Goal: Task Accomplishment & Management: Manage account settings

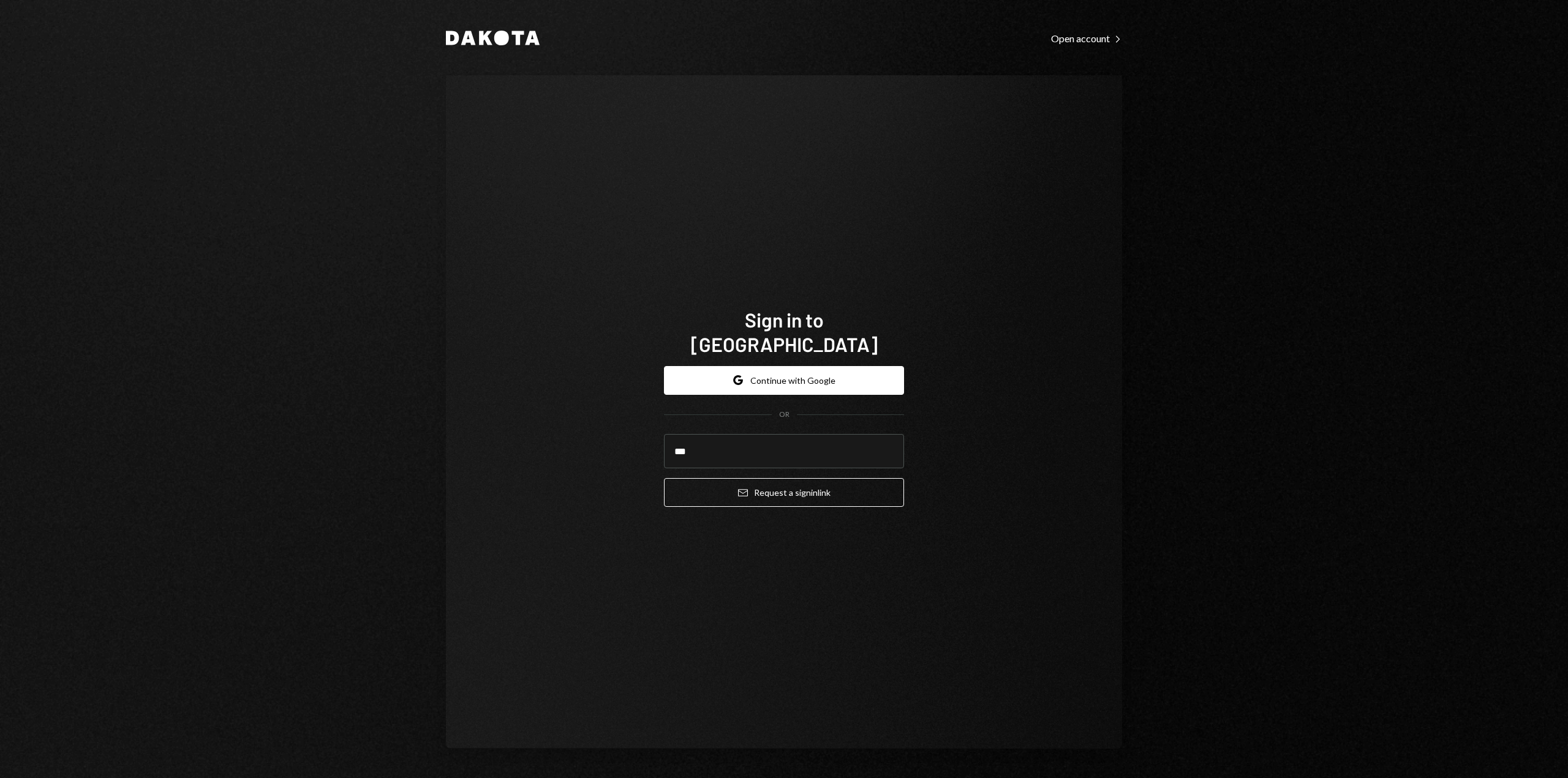
type input "**********"
click at [776, 487] on button "Email Request a sign in link" at bounding box center [784, 492] width 240 height 29
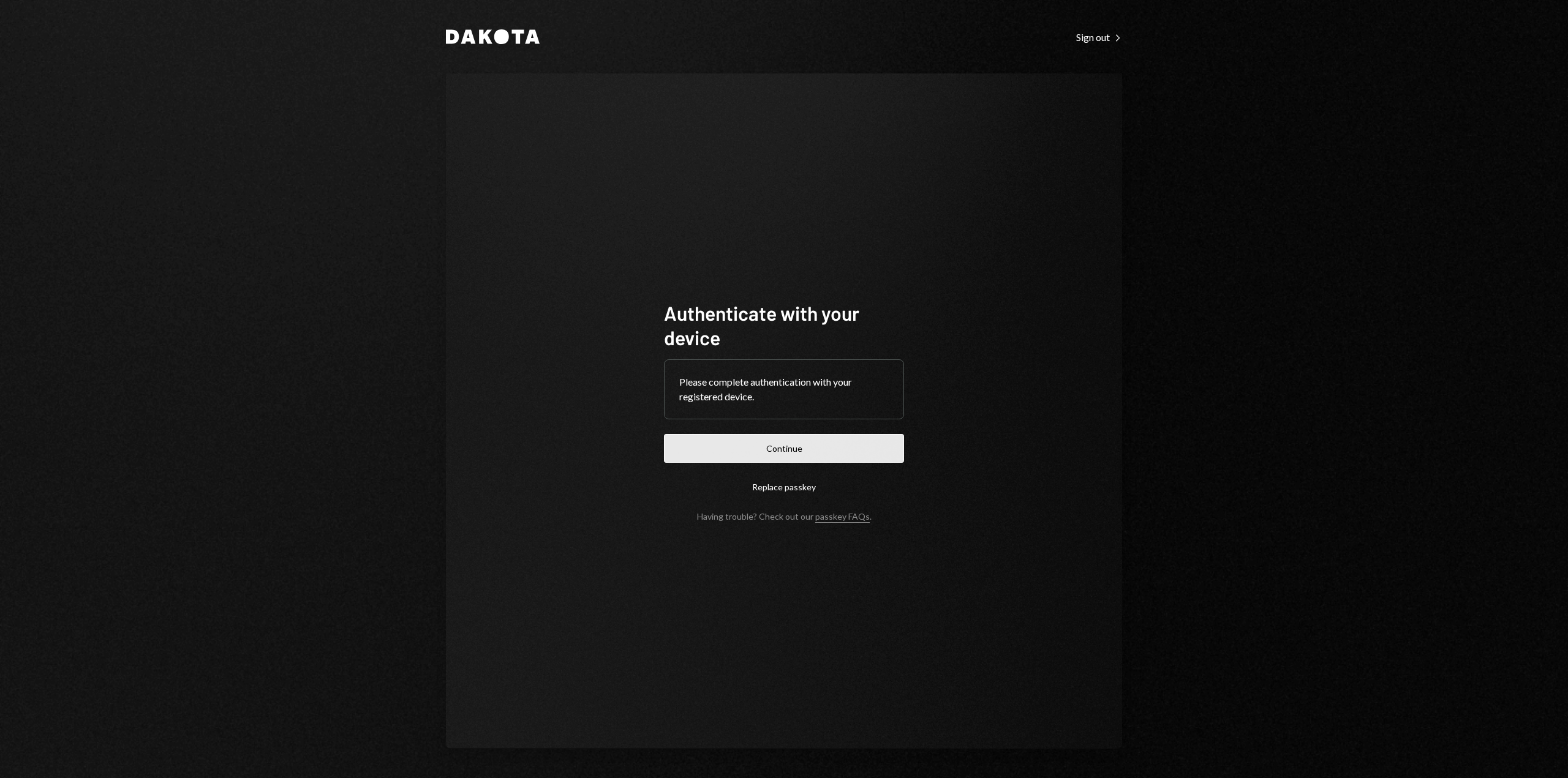
click at [827, 446] on button "Continue" at bounding box center [784, 448] width 240 height 29
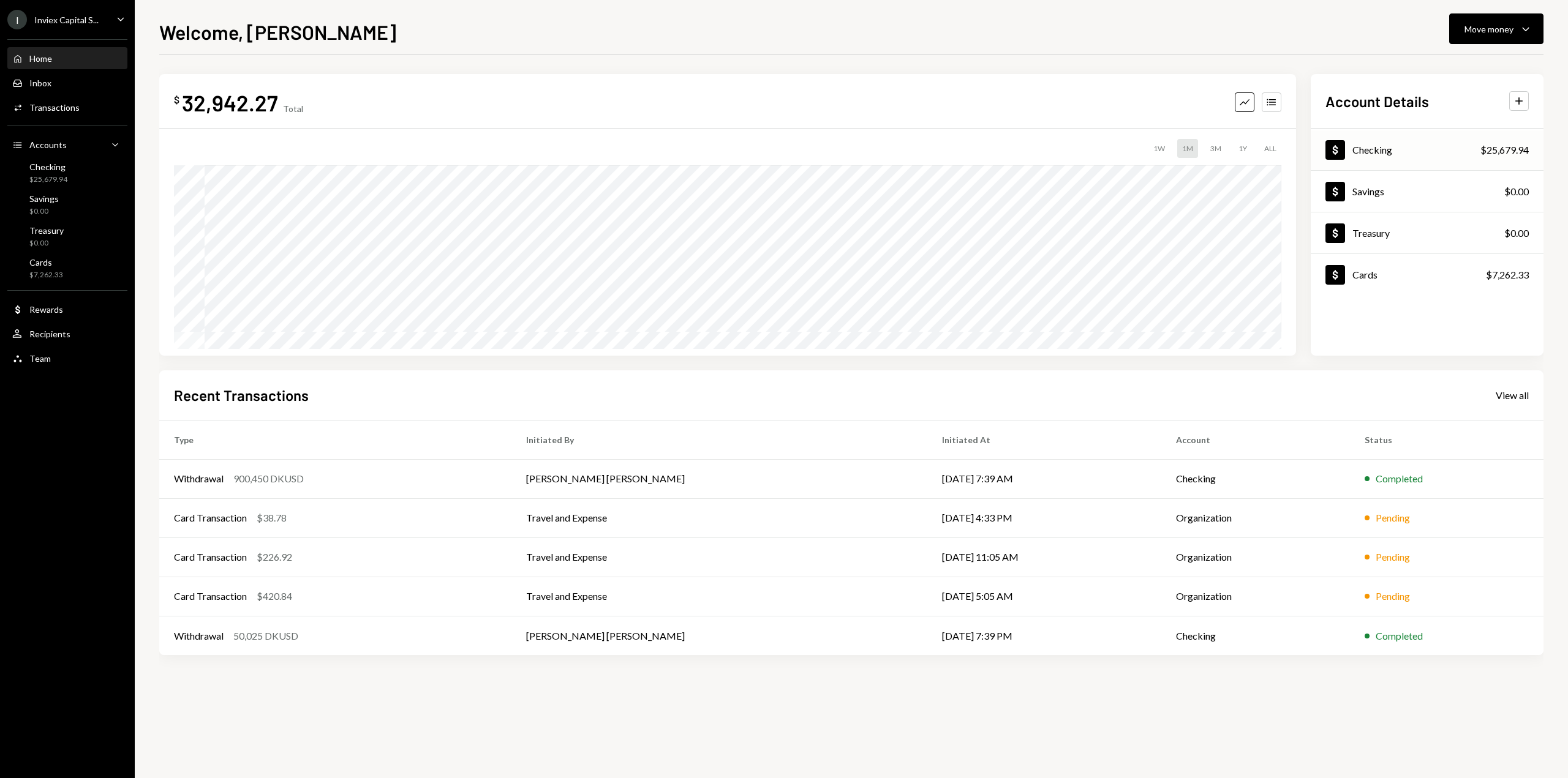
click at [1442, 159] on div "Dollar Checking $25,679.94" at bounding box center [1427, 151] width 233 height 40
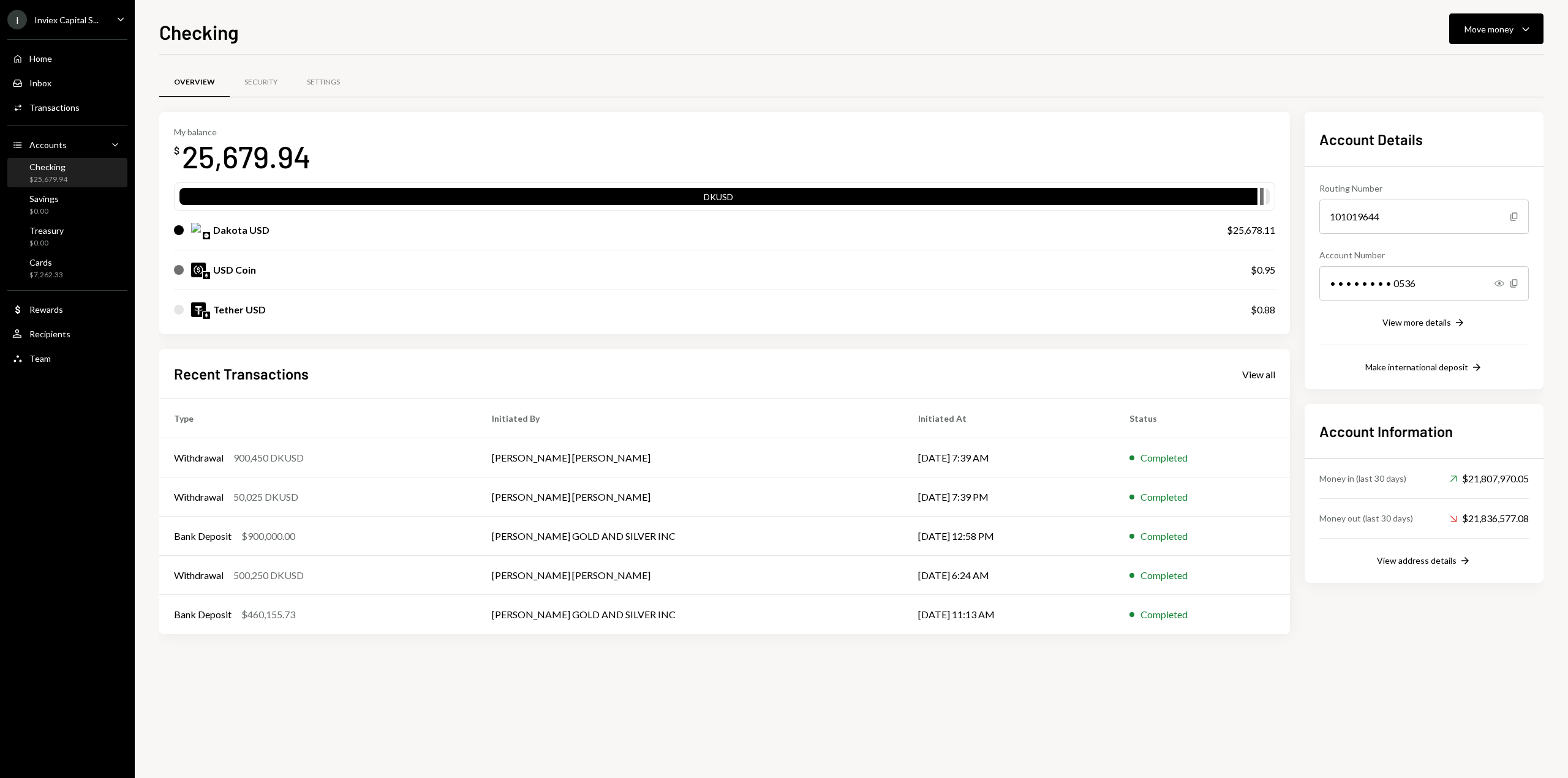
click at [1425, 285] on div "• • • • • • • • 0536" at bounding box center [1424, 284] width 210 height 34
click at [1498, 282] on icon "Show" at bounding box center [1499, 283] width 10 height 10
click at [59, 62] on div "Home Home" at bounding box center [67, 58] width 110 height 11
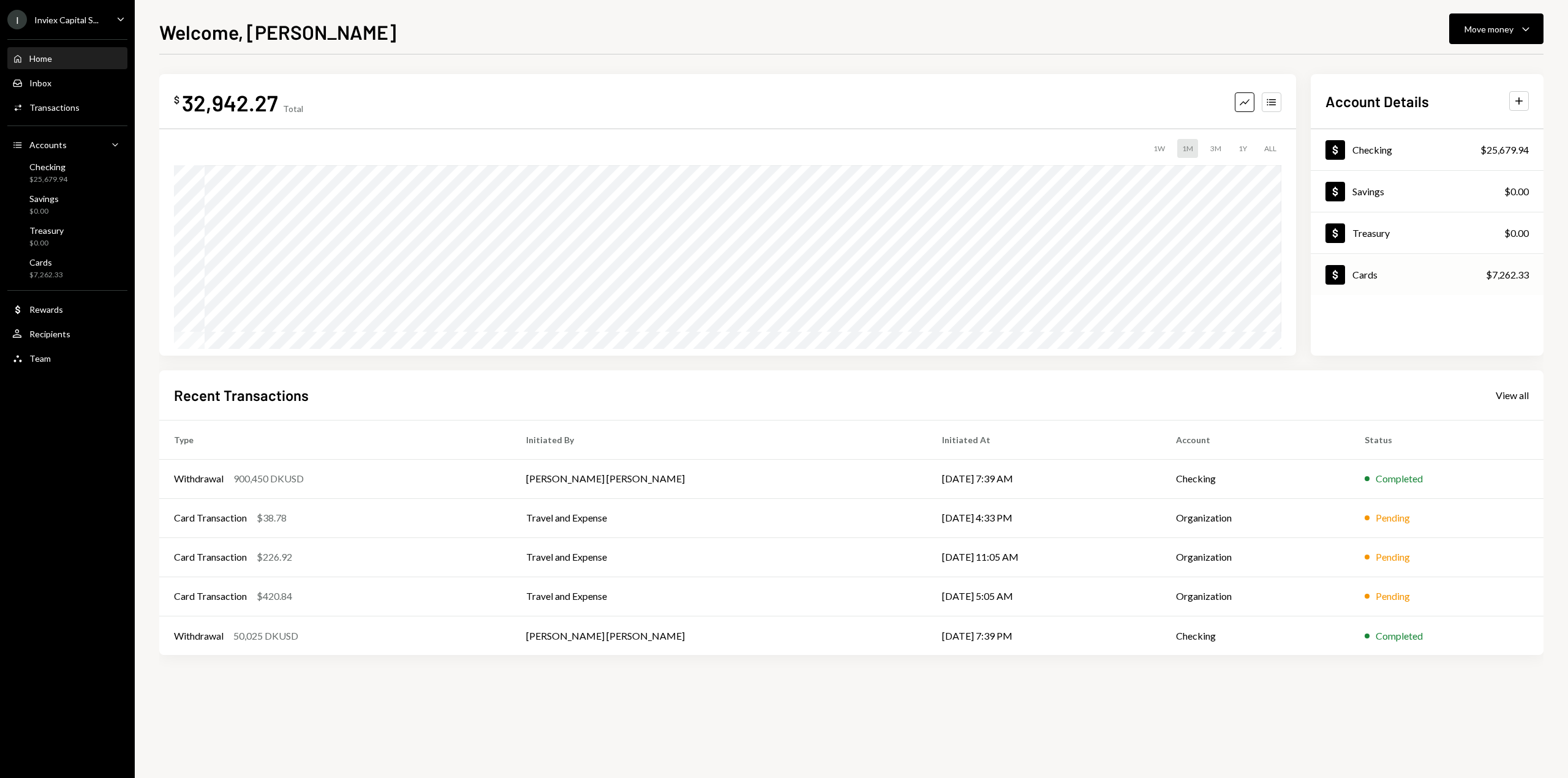
click at [1385, 273] on div "Dollar Cards $7,262.33" at bounding box center [1427, 275] width 233 height 40
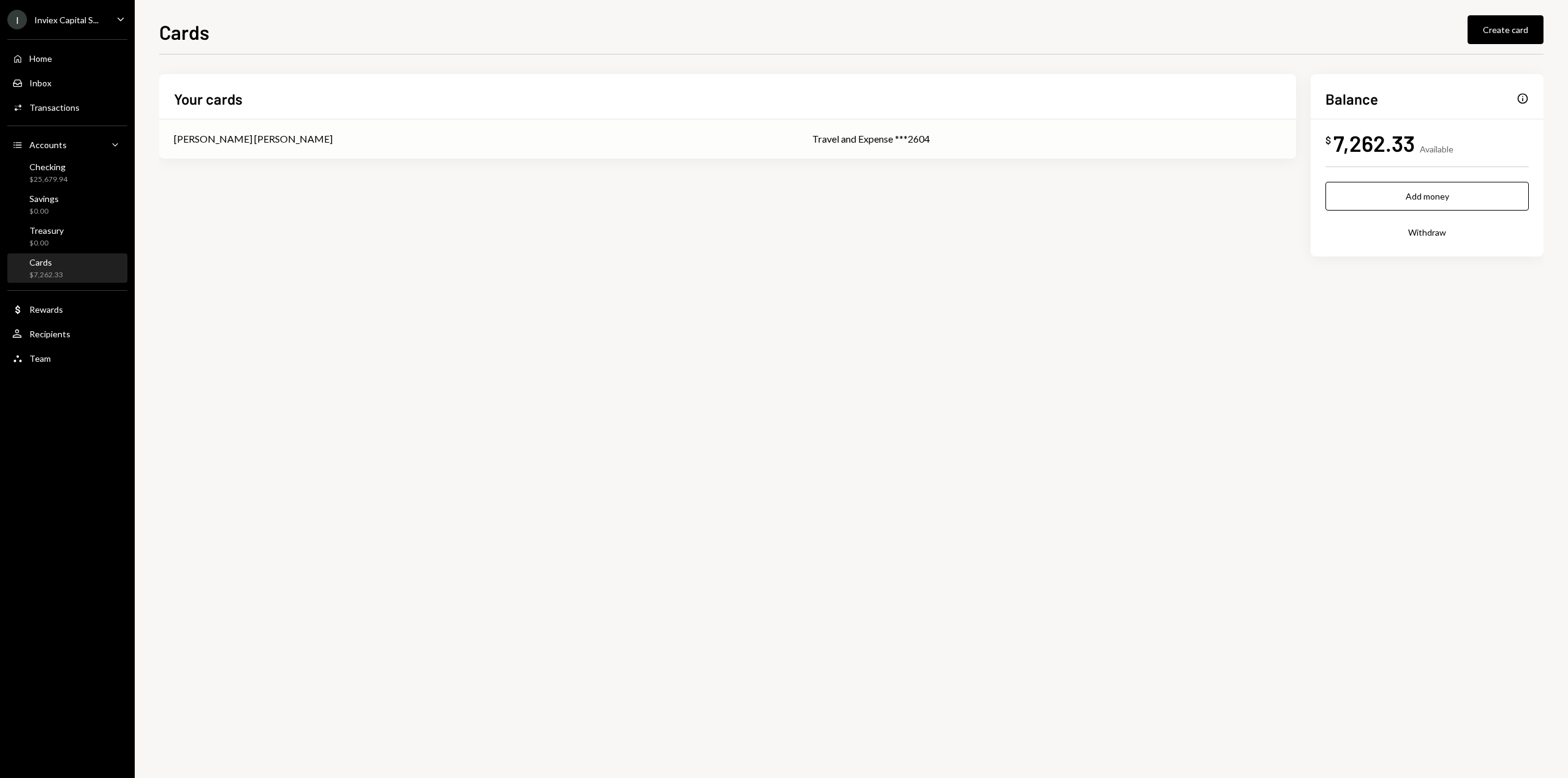
click at [940, 135] on div "Travel and Expense ***2604" at bounding box center [1046, 139] width 469 height 15
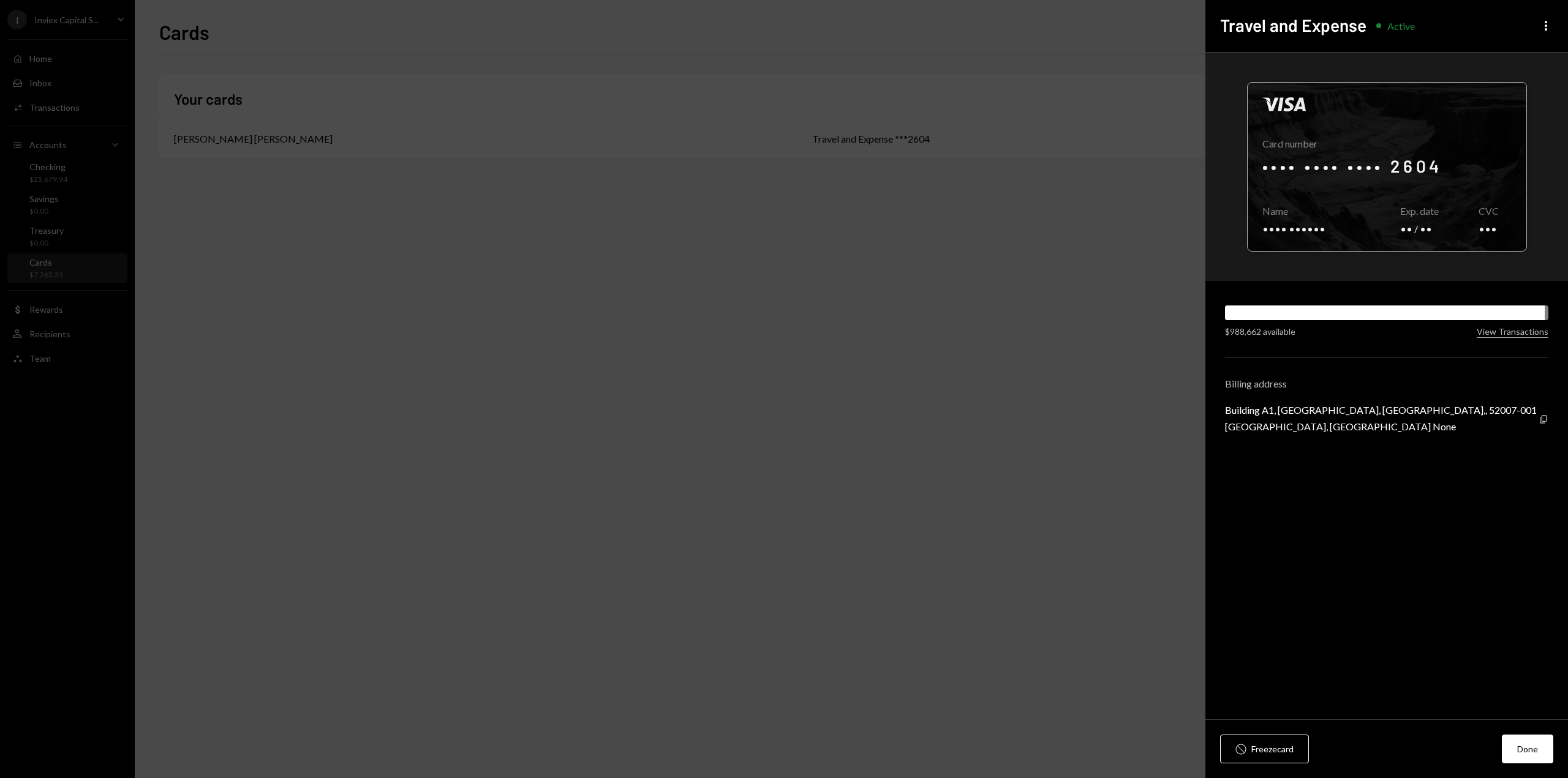
click at [1436, 175] on div at bounding box center [1387, 167] width 279 height 168
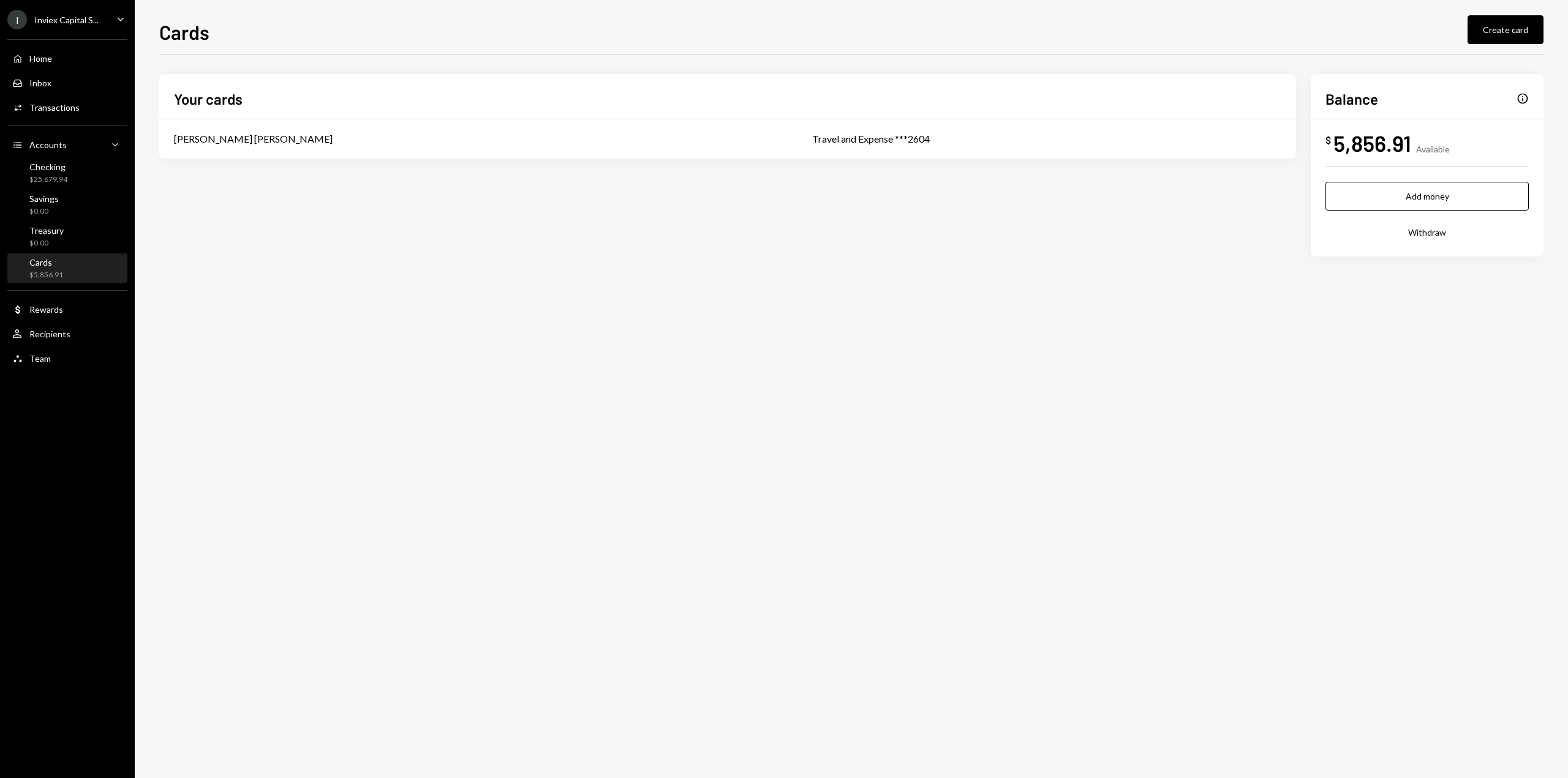
click at [38, 58] on div "Home" at bounding box center [40, 58] width 23 height 11
